Goal: Information Seeking & Learning: Learn about a topic

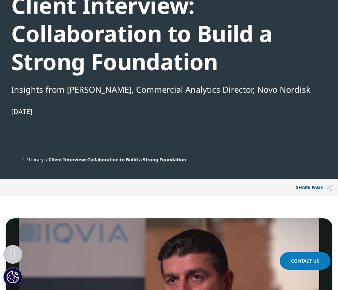
scroll to position [148, 0]
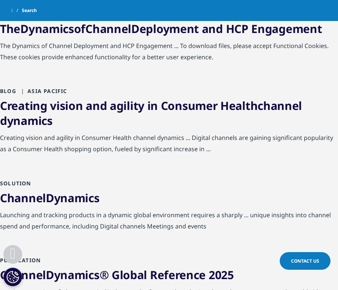
scroll to position [156, 0]
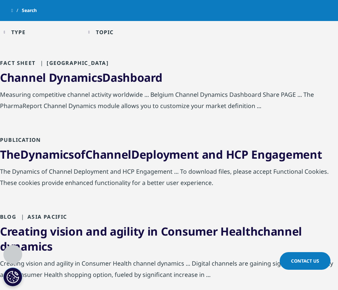
click at [23, 27] on div "Type Loading Clear Or/And Operator" at bounding box center [42, 32] width 77 height 18
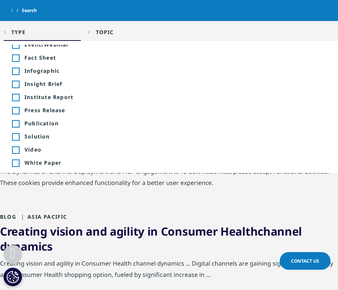
click at [108, 29] on div "Topic" at bounding box center [105, 32] width 18 height 7
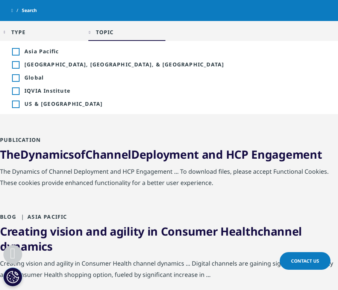
click at [51, 104] on span "US & Canada" at bounding box center [174, 103] width 301 height 7
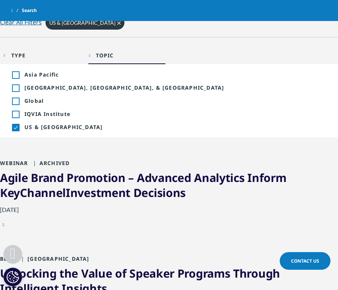
click at [89, 154] on div "Blog United States Maximizing Pharmaceutical Sales with Dynamic Targeting ... t…" at bounding box center [169, 121] width 338 height 77
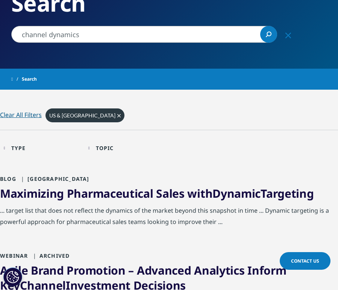
scroll to position [137, 0]
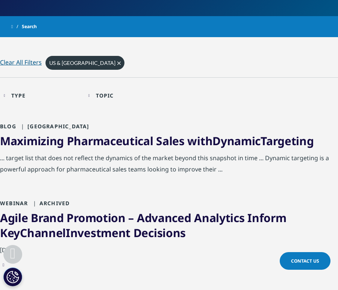
click at [117, 60] on span "Clear" at bounding box center [118, 63] width 3 height 6
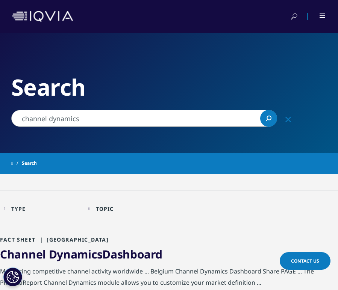
click at [84, 125] on input "channel dynamics" at bounding box center [144, 118] width 266 height 17
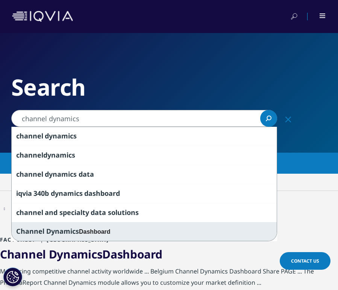
click at [77, 230] on span "Channel Dynamics" at bounding box center [47, 231] width 63 height 9
type input "Channel Dynamics Dashboard"
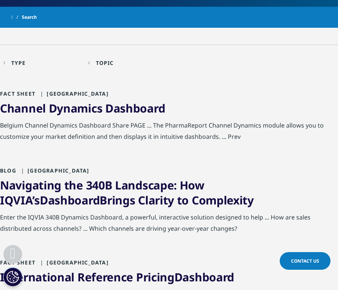
scroll to position [147, 0]
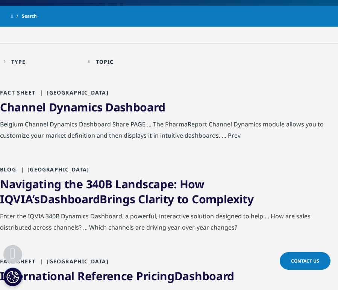
click at [86, 189] on link "Navigating the 340B Landscape: How IQVIA’s Dashboard Brings Clarity to Complexi…" at bounding box center [126, 192] width 253 height 30
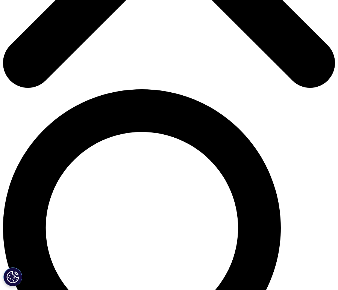
scroll to position [326, 0]
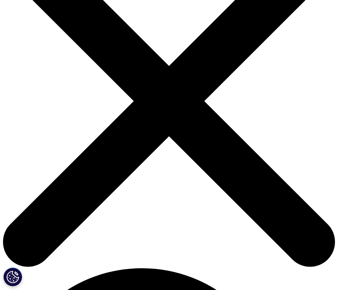
drag, startPoint x: 78, startPoint y: 45, endPoint x: 11, endPoint y: 47, distance: 67.2
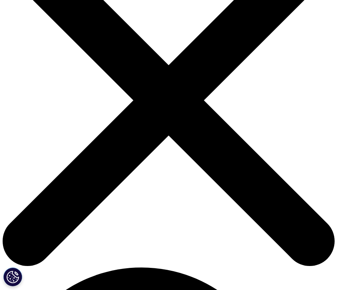
scroll to position [76, 0]
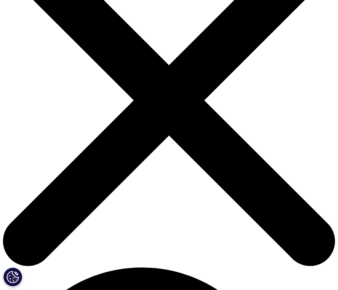
type input "MIDAS"
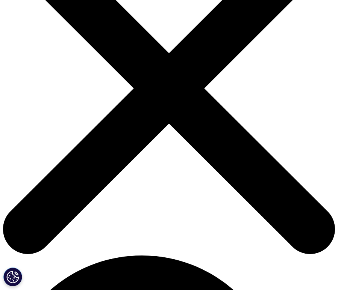
scroll to position [92, 0]
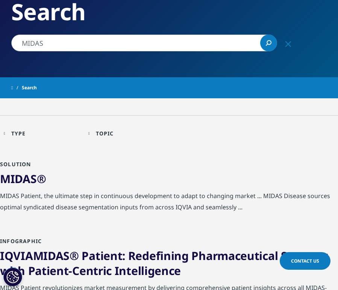
click at [34, 39] on input "MIDAS" at bounding box center [144, 43] width 266 height 17
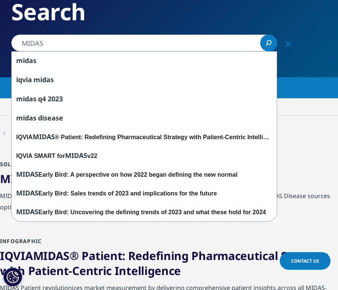
click at [34, 39] on input "MIDAS" at bounding box center [144, 43] width 266 height 17
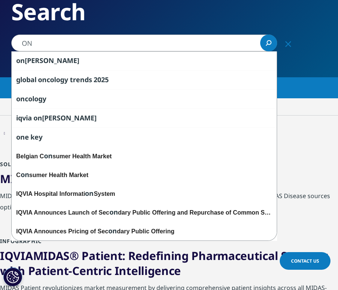
type input "onekey"
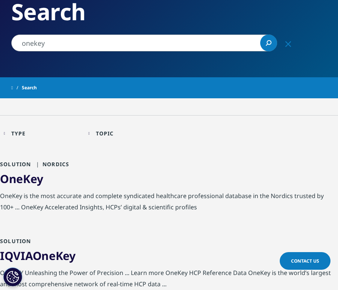
click at [27, 179] on span "OneKey" at bounding box center [21, 178] width 43 height 15
